Goal: Find contact information: Find contact information

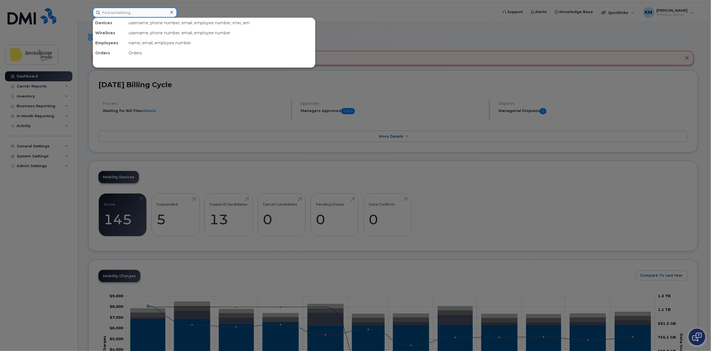
click at [128, 9] on input at bounding box center [135, 13] width 84 height 10
type input "r"
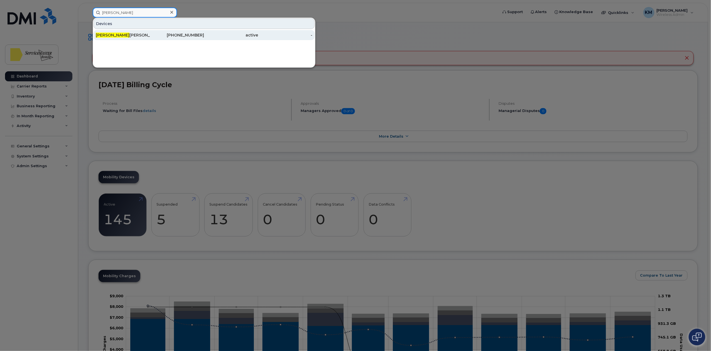
type input "mike"
click at [167, 36] on div "587-921-5397" at bounding box center [177, 35] width 54 height 6
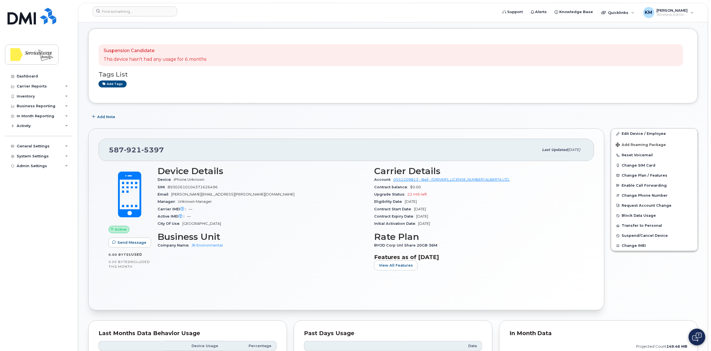
scroll to position [37, 0]
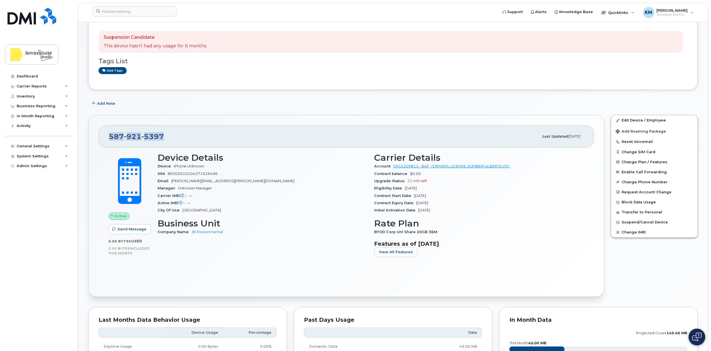
drag, startPoint x: 163, startPoint y: 137, endPoint x: 110, endPoint y: 136, distance: 53.2
click at [110, 136] on span "[PHONE_NUMBER]" at bounding box center [136, 136] width 55 height 8
copy span "[PHONE_NUMBER]"
